Goal: Navigation & Orientation: Understand site structure

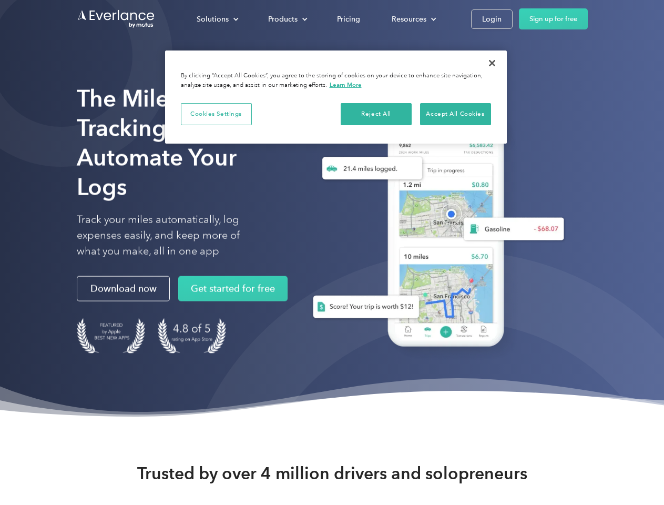
click at [217, 19] on div "Solutions" at bounding box center [213, 19] width 32 height 13
click at [287, 19] on div "Products" at bounding box center [282, 19] width 29 height 13
click at [413, 19] on div "Resources" at bounding box center [409, 19] width 35 height 13
click at [216, 114] on button "Cookies Settings" at bounding box center [216, 114] width 71 height 22
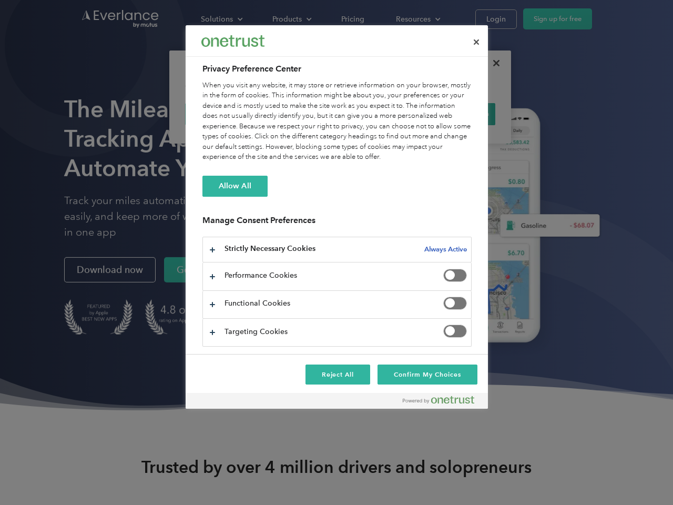
click at [377, 114] on div "When you visit any website, it may store or retrieve information on your browse…" at bounding box center [337, 121] width 269 height 82
click at [456, 114] on div "When you visit any website, it may store or retrieve information on your browse…" at bounding box center [337, 121] width 269 height 82
click at [492, 63] on div at bounding box center [336, 252] width 673 height 505
